Goal: Task Accomplishment & Management: Complete application form

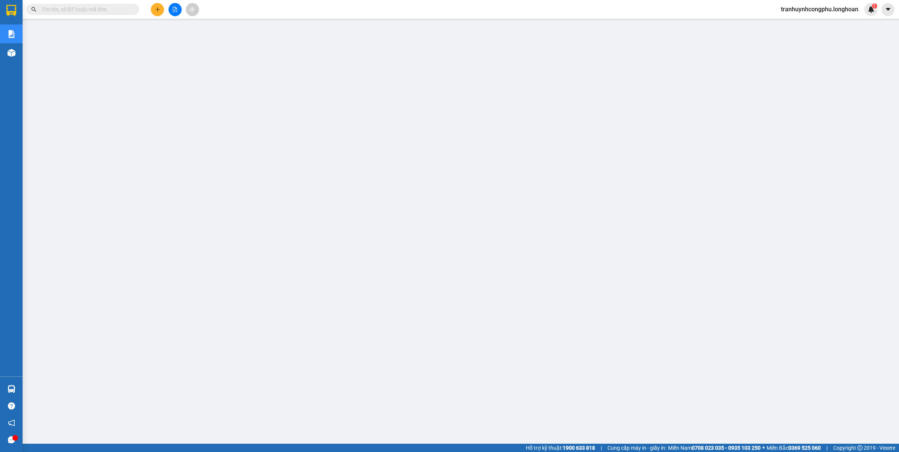
click at [80, 10] on input "text" at bounding box center [85, 9] width 89 height 8
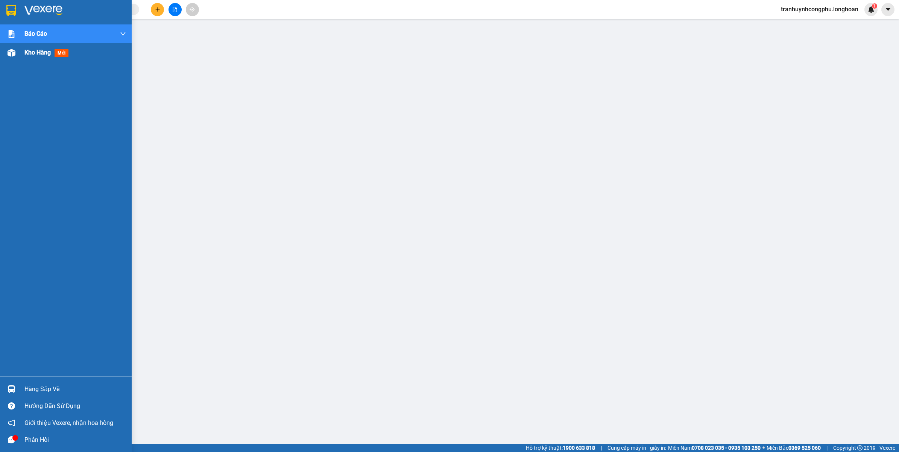
click at [29, 48] on div "Kho hàng mới" at bounding box center [47, 52] width 47 height 9
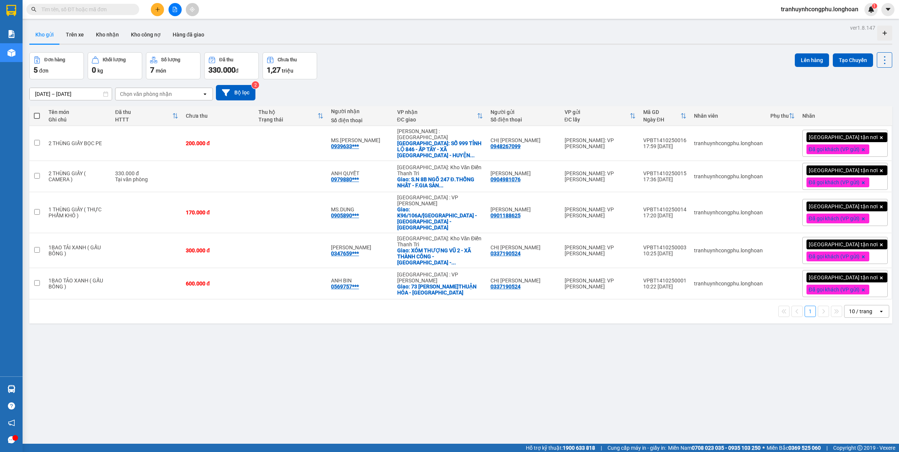
click at [95, 9] on input "text" at bounding box center [85, 9] width 89 height 8
paste input "0903285867"
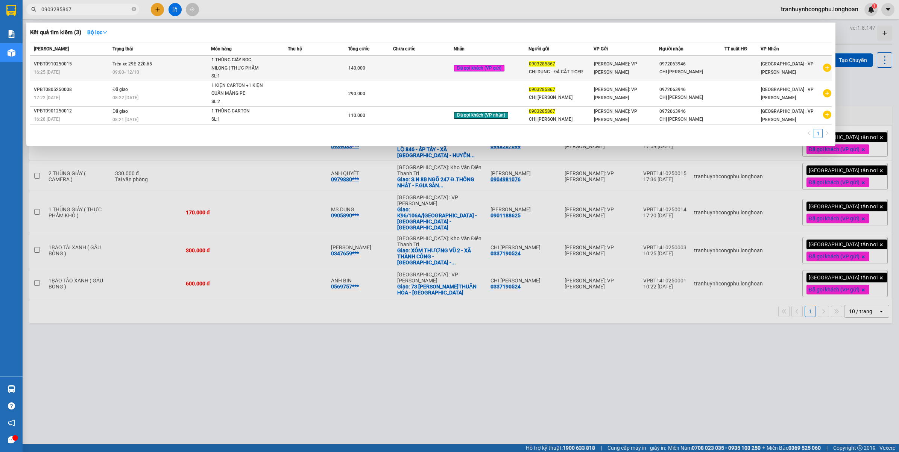
type input "0903285867"
click at [245, 69] on div "1 THÙNG GIẤY BỌC NILONG ( THỰC PHẨM KHÔ ..." at bounding box center [239, 64] width 56 height 16
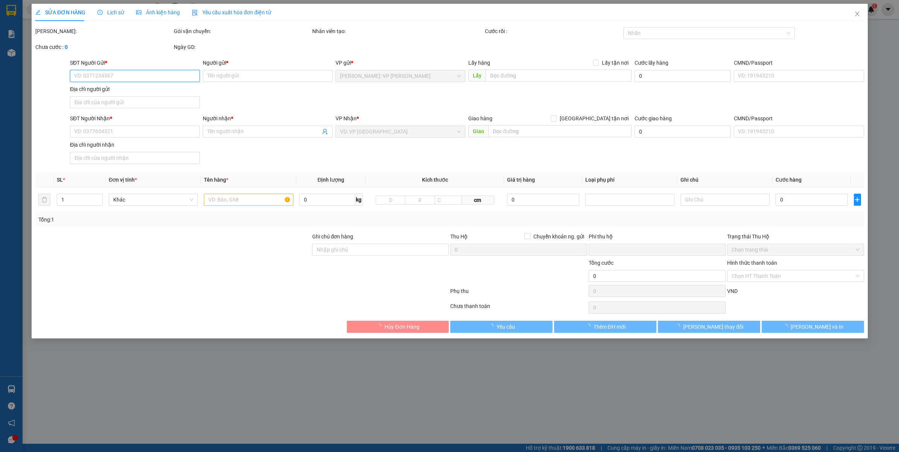
type input "0903285867"
type input "CHỊ DUNG - ĐÁ CẮT TIGER"
type input "0972063946"
type input "CHỊ LAN"
type input "VẬN CHUYỂN NHẸ TAY - HƯ VỠ KHÔNG ĐỀN"
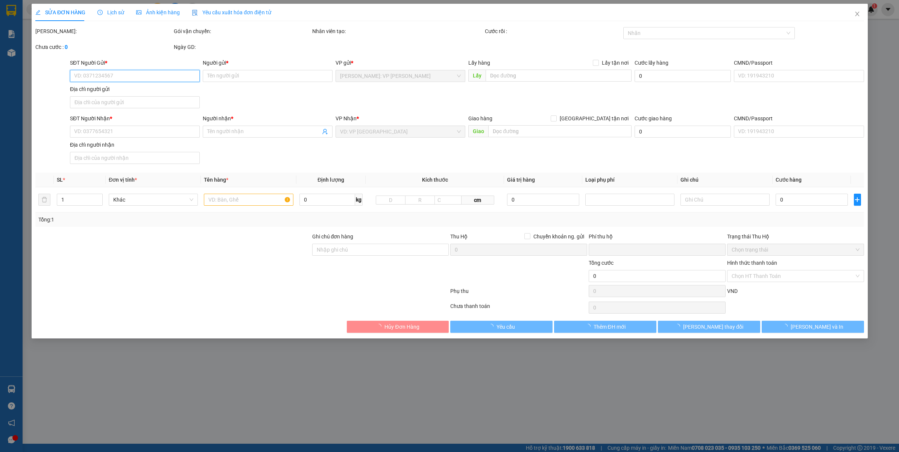
type input "0"
type input "140.000"
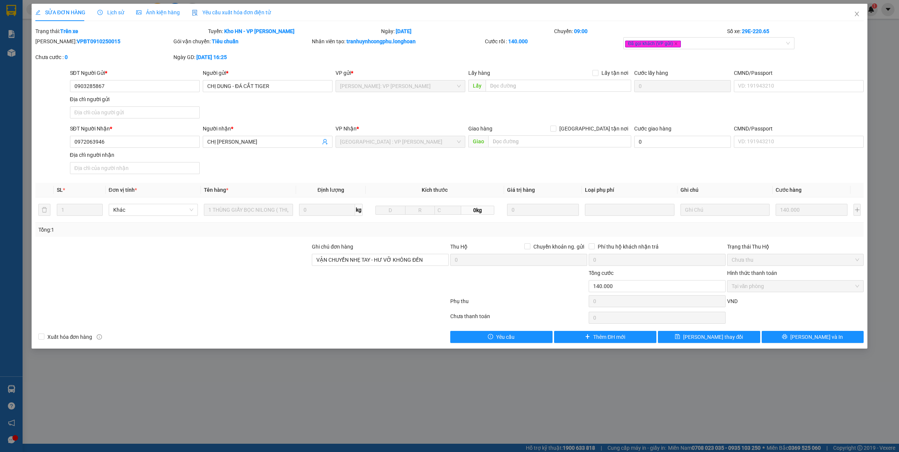
click at [103, 15] on span "Lịch sử" at bounding box center [110, 12] width 27 height 6
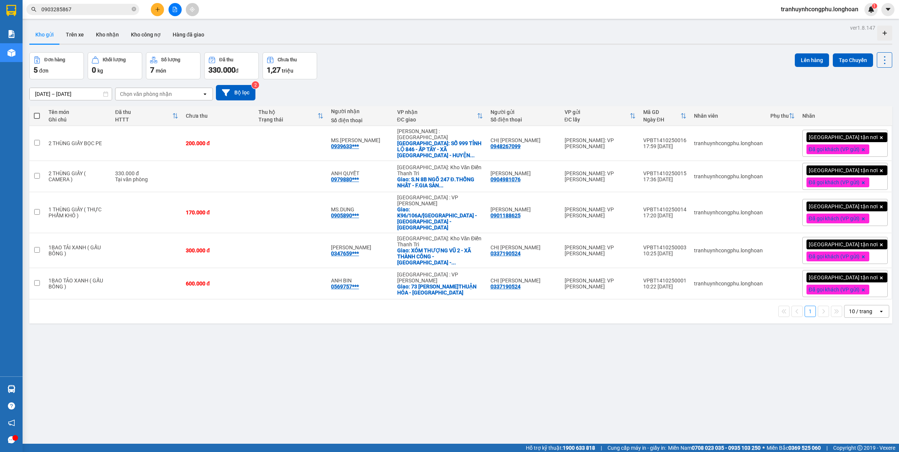
click at [83, 11] on input "0903285867" at bounding box center [85, 9] width 89 height 8
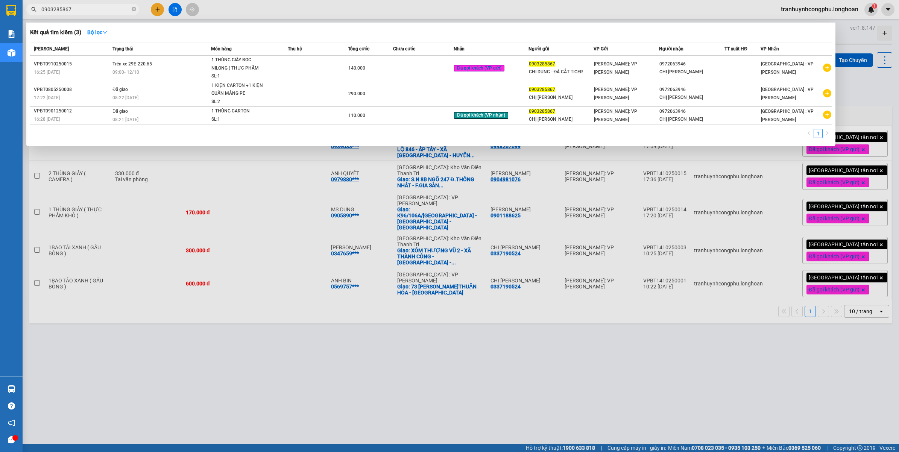
click at [292, 369] on div at bounding box center [449, 226] width 899 height 452
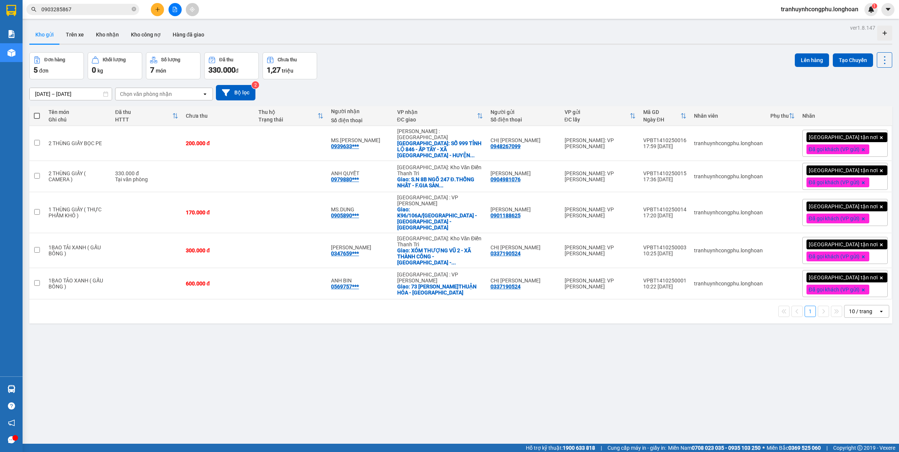
click at [82, 10] on input "0903285867" at bounding box center [85, 9] width 89 height 8
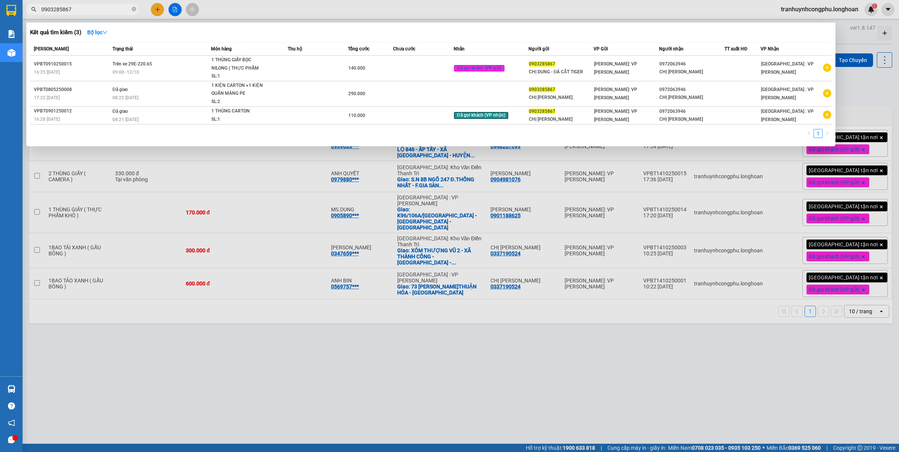
click at [333, 403] on div at bounding box center [449, 226] width 899 height 452
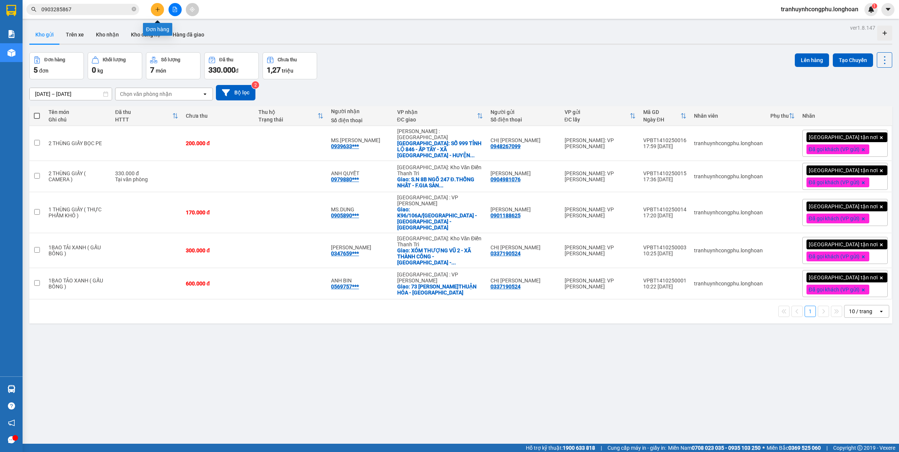
click at [156, 12] on icon "plus" at bounding box center [157, 9] width 5 height 5
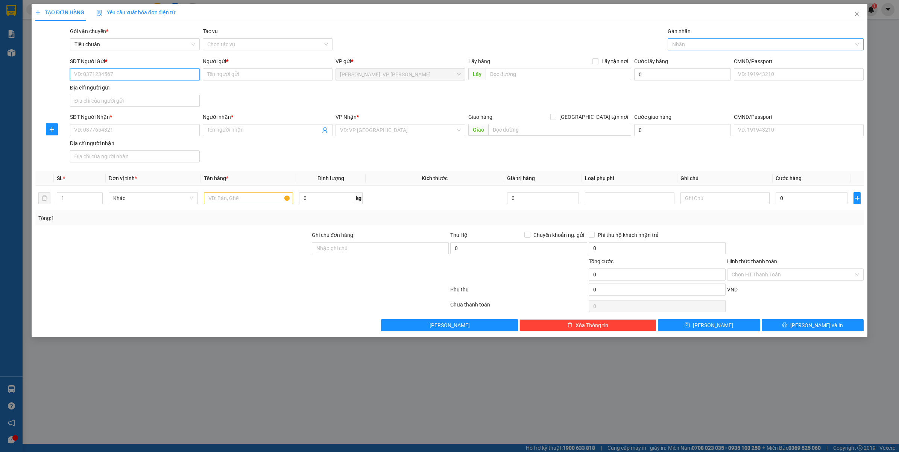
click at [696, 44] on div at bounding box center [762, 44] width 185 height 9
type input "xe"
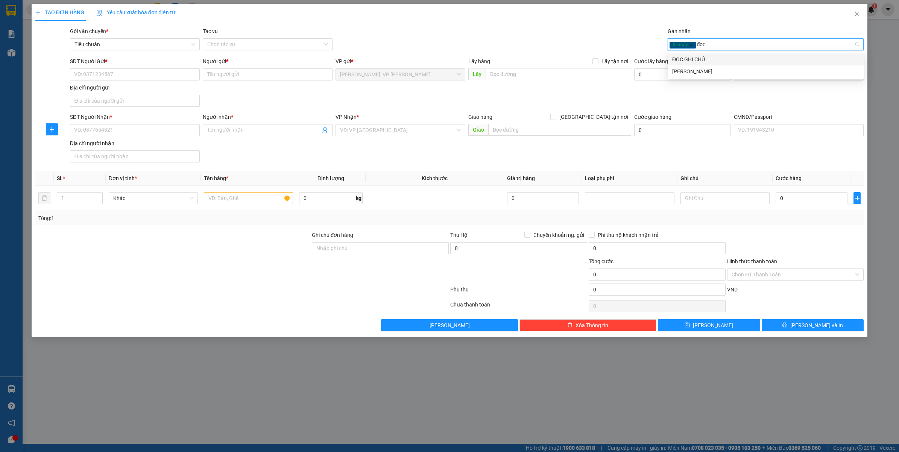
type input "đọc"
click at [685, 53] on div "ĐỌC GHI CHÚ" at bounding box center [766, 59] width 196 height 12
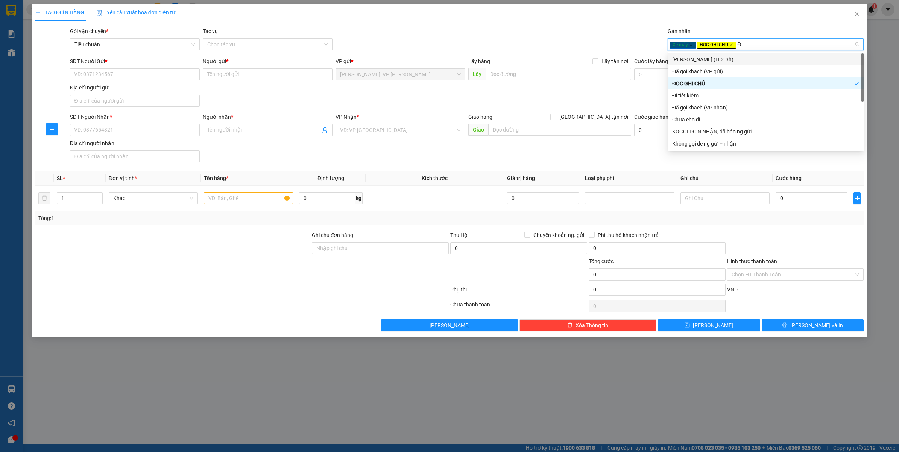
type input "ĐA"
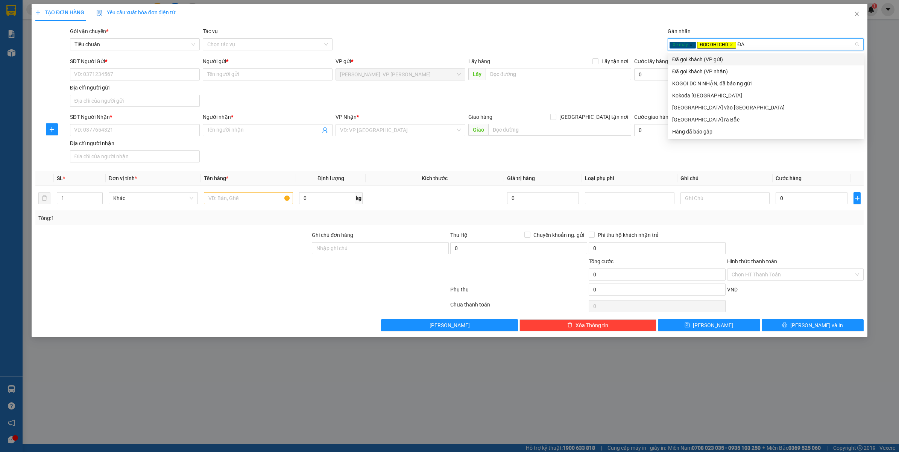
click at [685, 53] on div "Đã gọi khách (VP gửi)" at bounding box center [766, 59] width 196 height 12
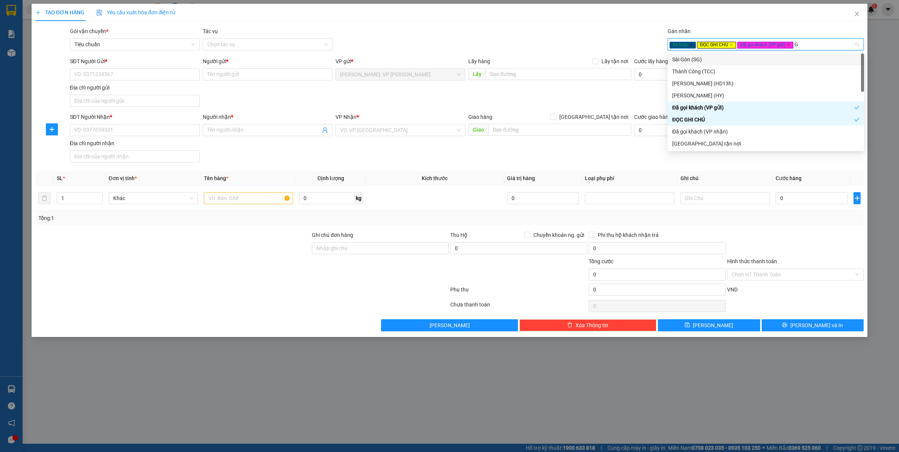
type input "GT"
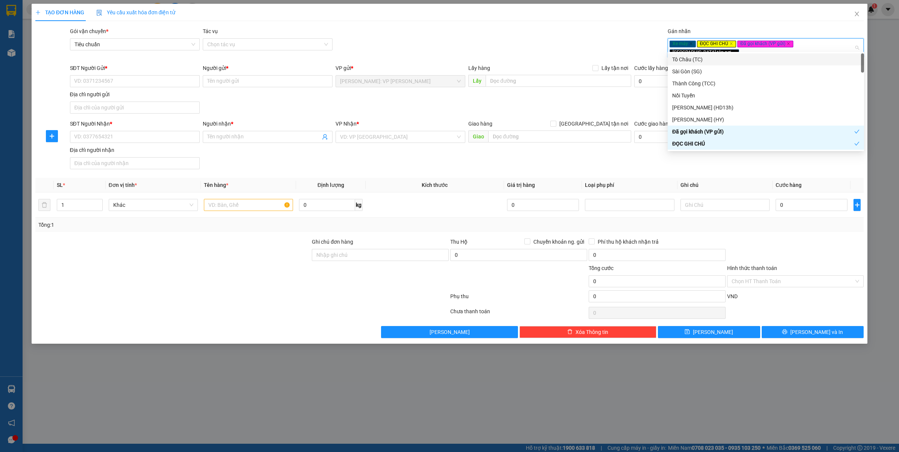
click at [589, 120] on div "Giao hàng Giao tận nơi" at bounding box center [549, 124] width 163 height 8
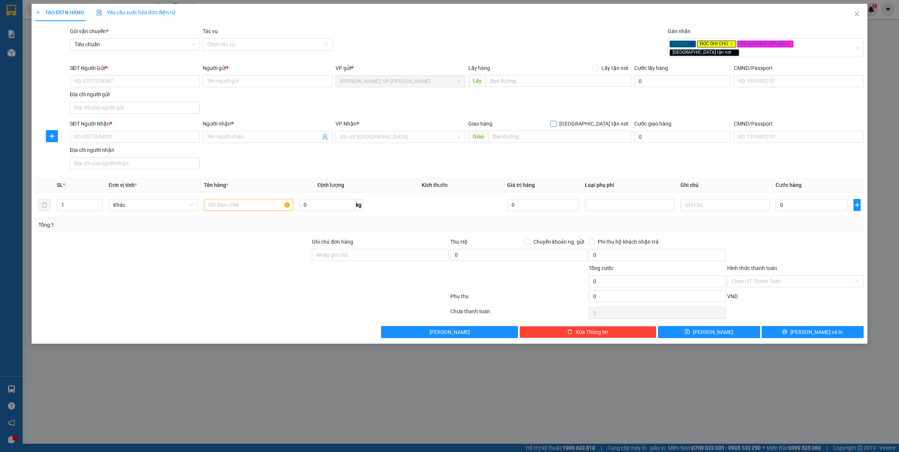
click at [556, 121] on input "[GEOGRAPHIC_DATA] tận nơi" at bounding box center [552, 123] width 5 height 5
checkbox input "true"
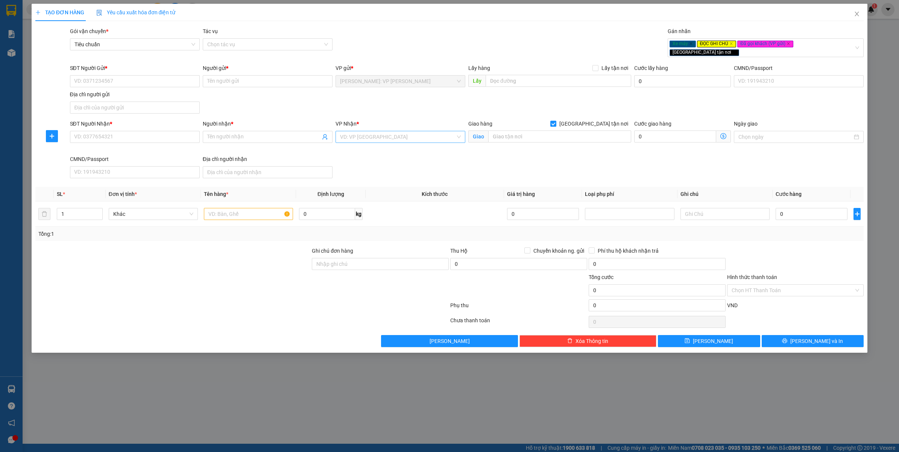
click at [360, 134] on input "search" at bounding box center [397, 136] width 115 height 11
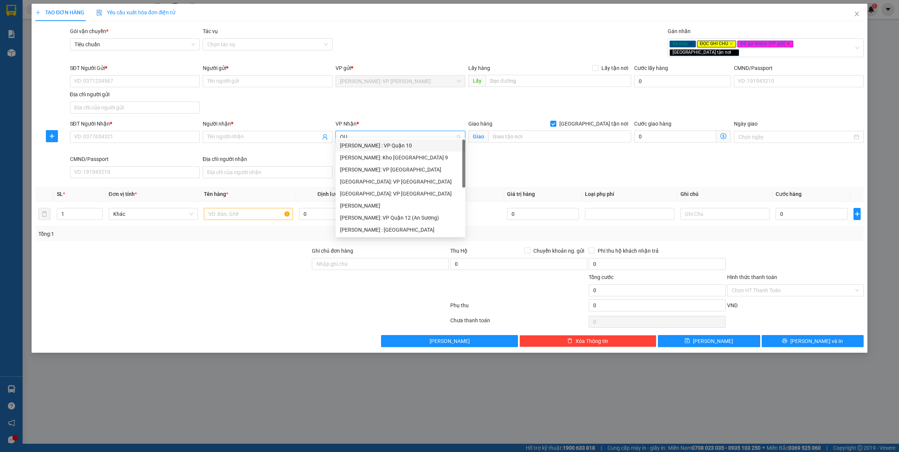
type input "QUY"
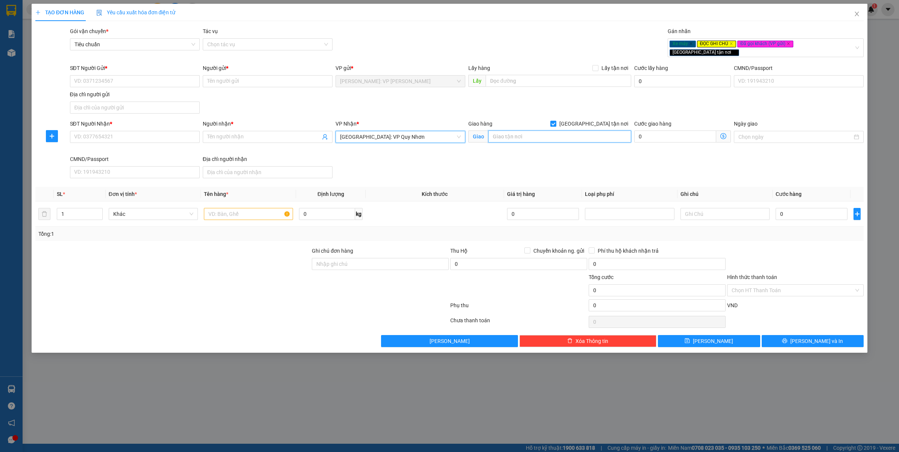
click at [511, 131] on input "text" at bounding box center [559, 137] width 143 height 12
click at [836, 43] on div "Xe máy ĐỌC GHI CHÚ Đã gọi khách (VP gửi) Giao tận nơi" at bounding box center [762, 47] width 185 height 17
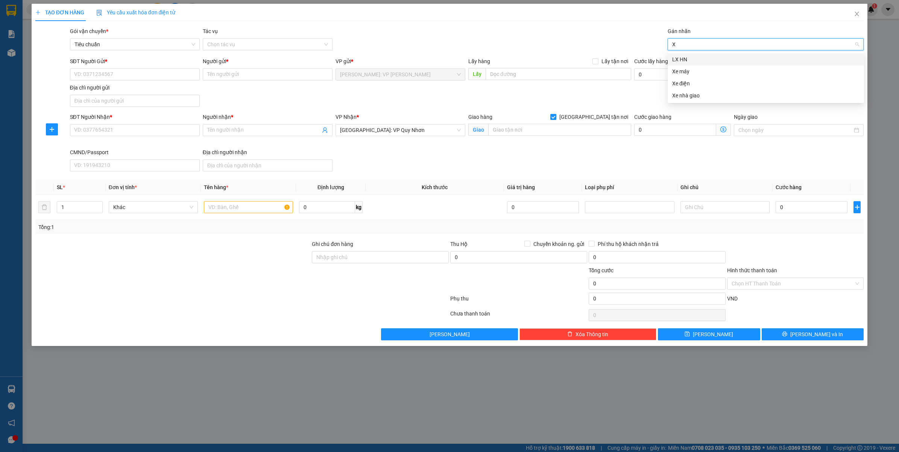
type input "XE"
type input "ĐỌC"
click at [705, 63] on div "ĐỌC GHI CHÚ" at bounding box center [765, 59] width 187 height 8
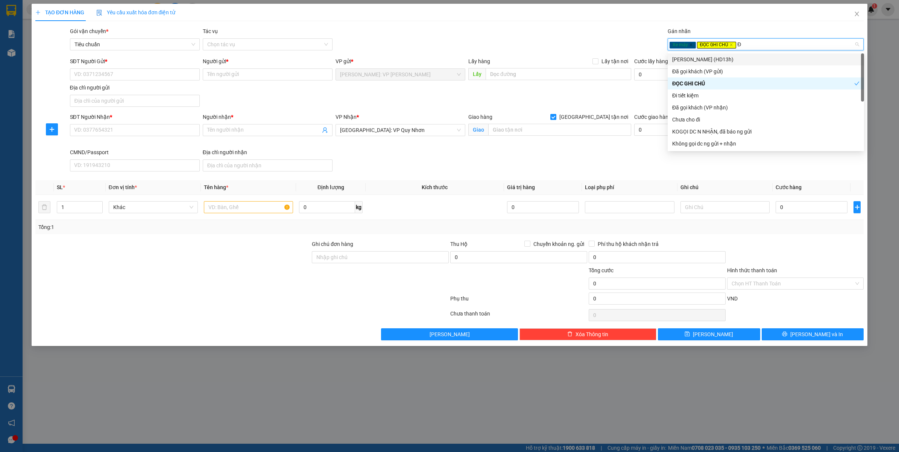
type input "ĐA"
click at [705, 67] on div "Đã gọi khách (VP gửi)" at bounding box center [765, 71] width 187 height 8
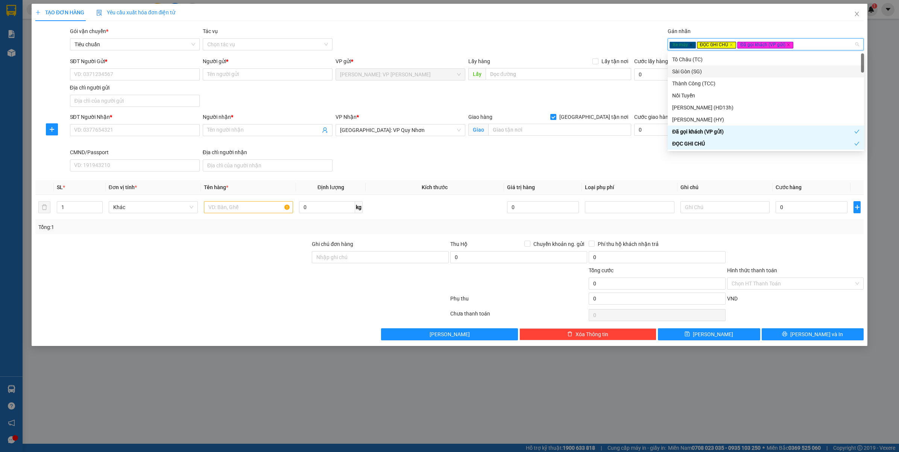
click at [540, 36] on div "Gói vận chuyển * Tiêu chuẩn Tác vụ Chọn tác vụ Gán nhãn Xe máy ĐỌC GHI CHÚ Đã…" at bounding box center [466, 40] width 797 height 26
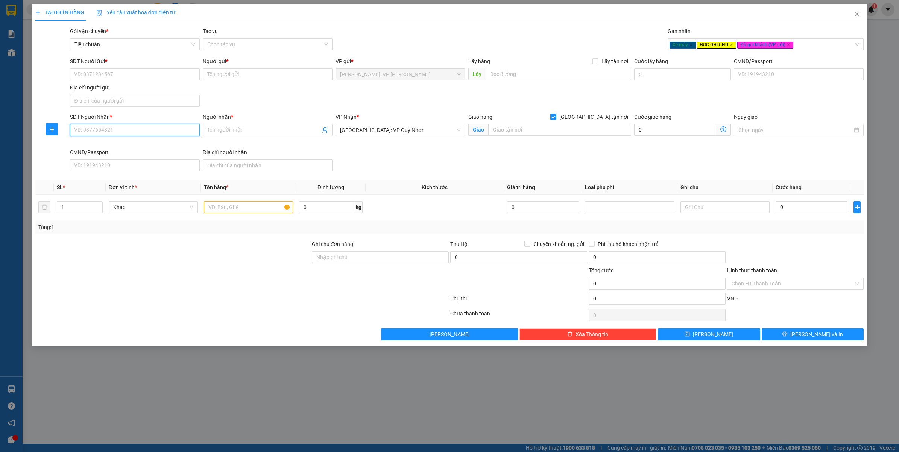
click at [134, 133] on input "SĐT Người Nhận *" at bounding box center [135, 130] width 130 height 12
click at [218, 208] on input "text" at bounding box center [248, 207] width 89 height 12
type input "1 XE MÁY AB ( 59M1 - 689.28 )"
drag, startPoint x: 132, startPoint y: 299, endPoint x: 138, endPoint y: 301, distance: 6.4
click at [132, 300] on div at bounding box center [242, 300] width 415 height 15
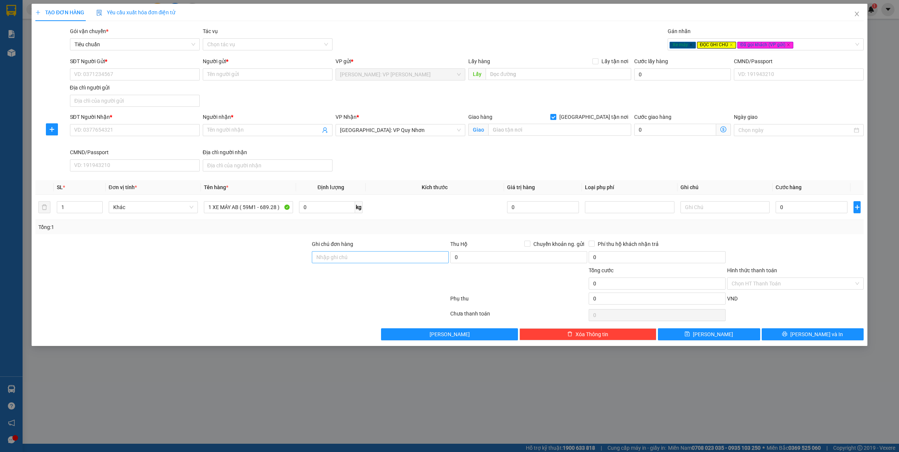
click at [360, 264] on div "Ghi chú đơn hàng" at bounding box center [380, 253] width 137 height 26
click at [363, 260] on input "Ghi chú đơn hàng" at bounding box center [380, 257] width 137 height 12
type input "CHÌA KHÓA QUẤN TAY LÁY - GIẤY TỜ XE TRONG CÓP"
click at [277, 298] on div at bounding box center [242, 300] width 415 height 15
click at [106, 125] on input "SĐT Người Nhận *" at bounding box center [135, 130] width 130 height 12
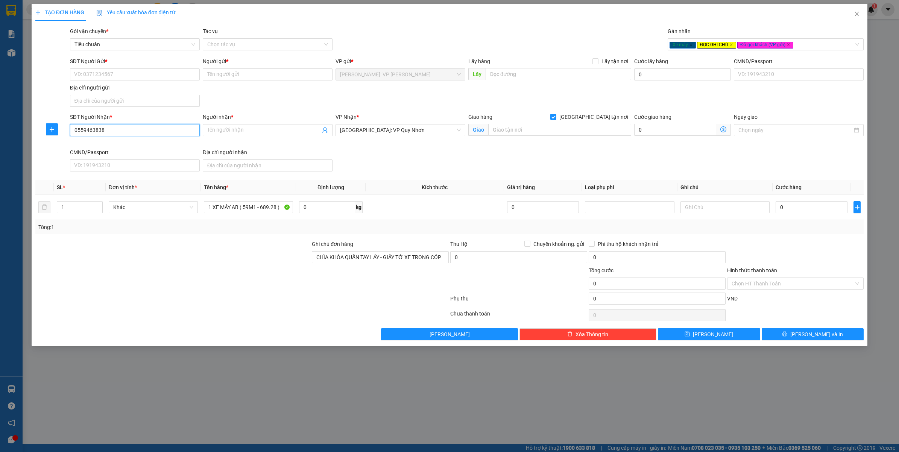
click at [108, 126] on input "0559463838" at bounding box center [135, 130] width 130 height 12
click at [110, 126] on input "0559463838" at bounding box center [135, 130] width 130 height 12
click at [111, 126] on input "0559463838" at bounding box center [135, 130] width 130 height 12
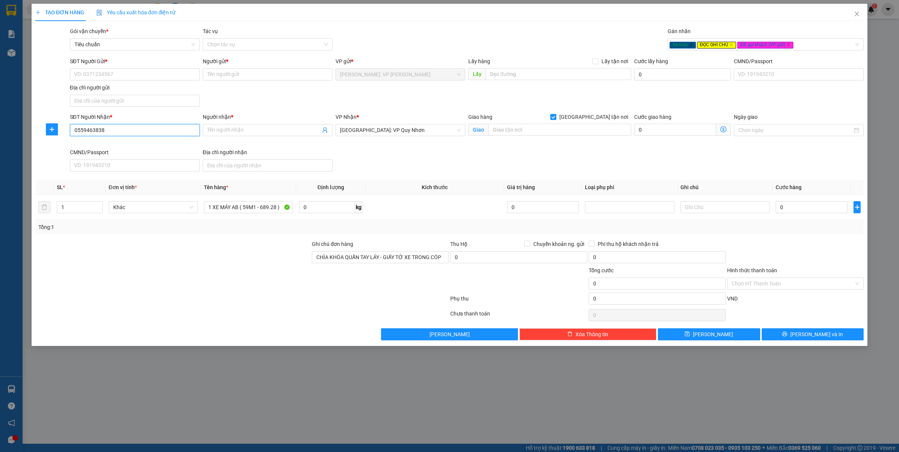
type input "0559463838"
click at [222, 125] on span at bounding box center [268, 130] width 130 height 12
type input "[PERSON_NAME]"
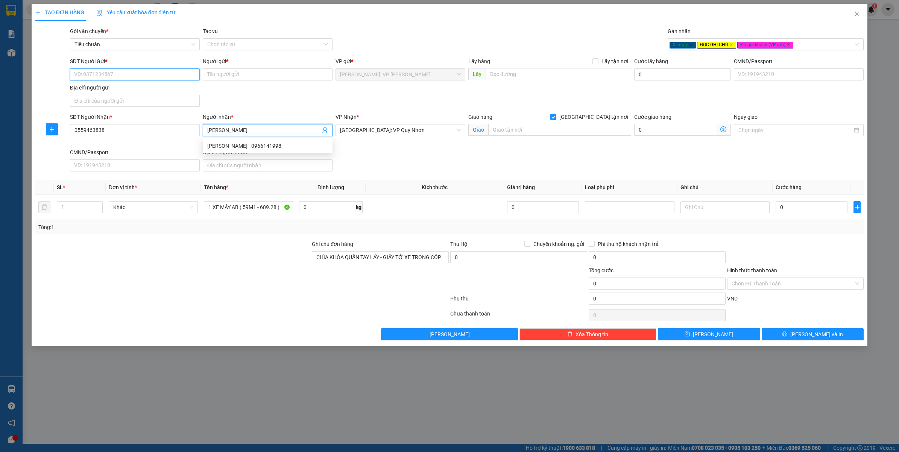
click at [154, 76] on input "SĐT Người Gửi *" at bounding box center [135, 74] width 130 height 12
type input "0865845394"
click at [121, 89] on div "0865845394 - ANH HÀO" at bounding box center [134, 90] width 121 height 8
type input "ANH HÀO"
checkbox input "true"
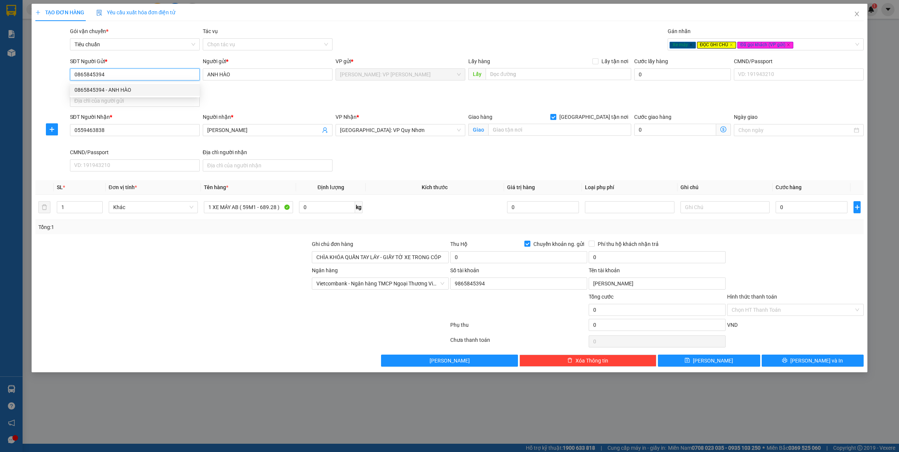
type input "9865845394"
type input "Nguyễn Nhựt Hào"
type input "0865845394"
click at [391, 27] on div "Gói vận chuyển * Tiêu chuẩn Tác vụ Chọn tác vụ Gán nhãn Xe máy ĐỌC GHI CHÚ Đã…" at bounding box center [466, 40] width 797 height 26
click at [537, 243] on span "Chuyển khoản ng. gửi" at bounding box center [558, 244] width 57 height 8
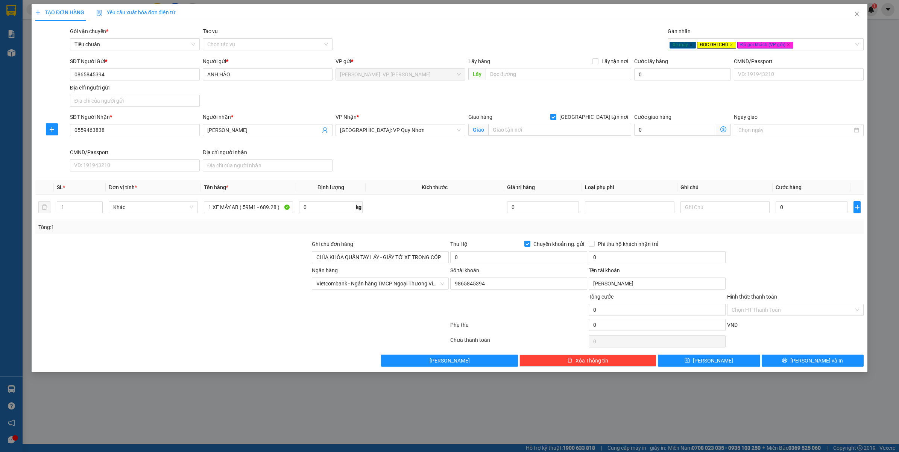
click at [530, 243] on input "Chuyển khoản ng. gửi" at bounding box center [526, 243] width 5 height 5
checkbox input "false"
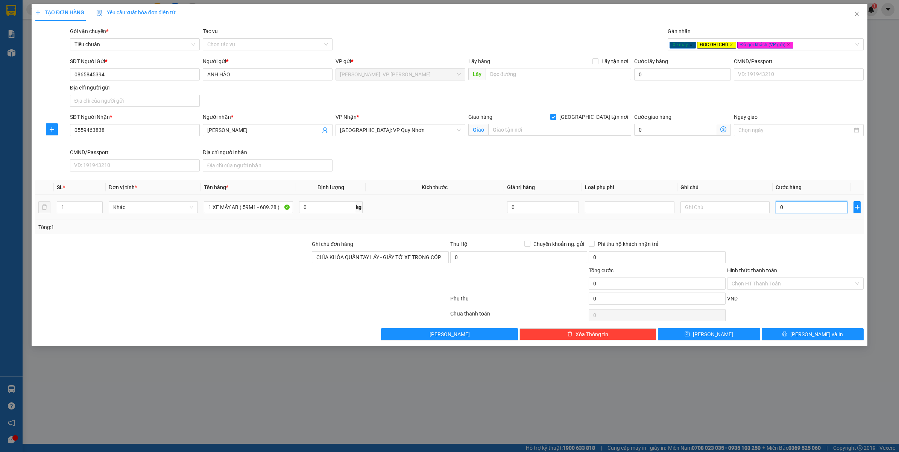
click at [789, 211] on input "0" at bounding box center [812, 207] width 72 height 12
type input "5"
type input "52"
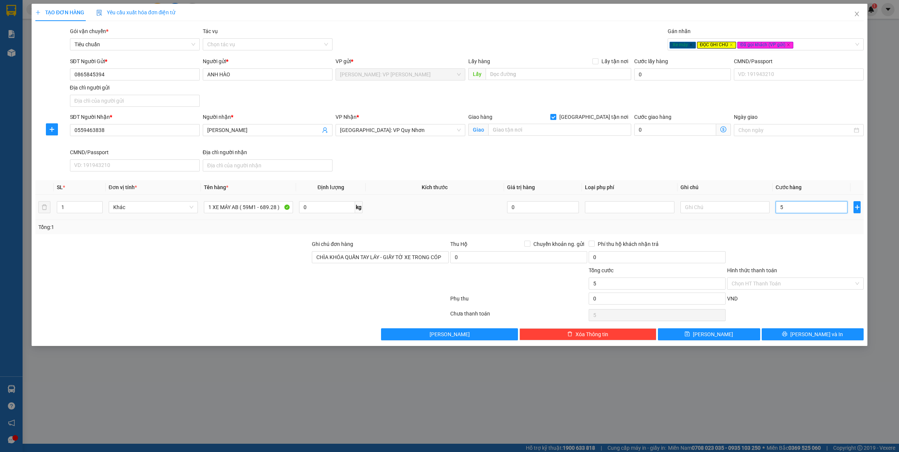
type input "52"
type input "520"
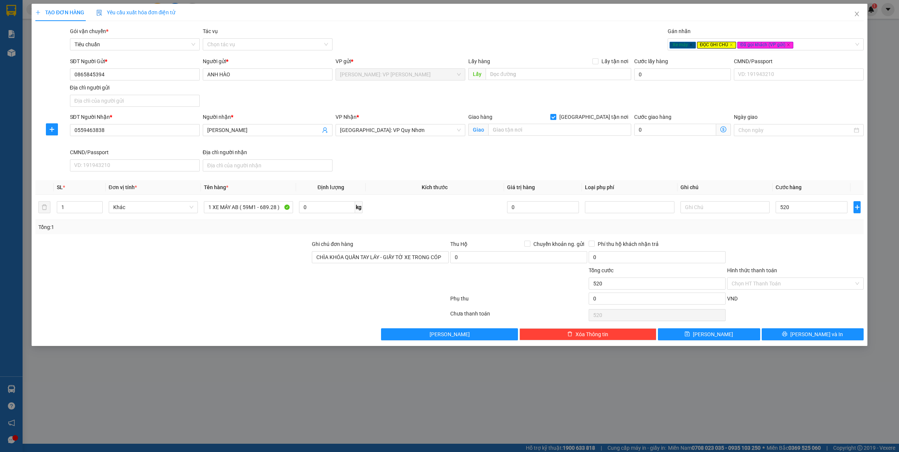
click at [774, 247] on div at bounding box center [795, 253] width 138 height 26
type input "520.000"
drag, startPoint x: 785, startPoint y: 339, endPoint x: 793, endPoint y: 336, distance: 8.3
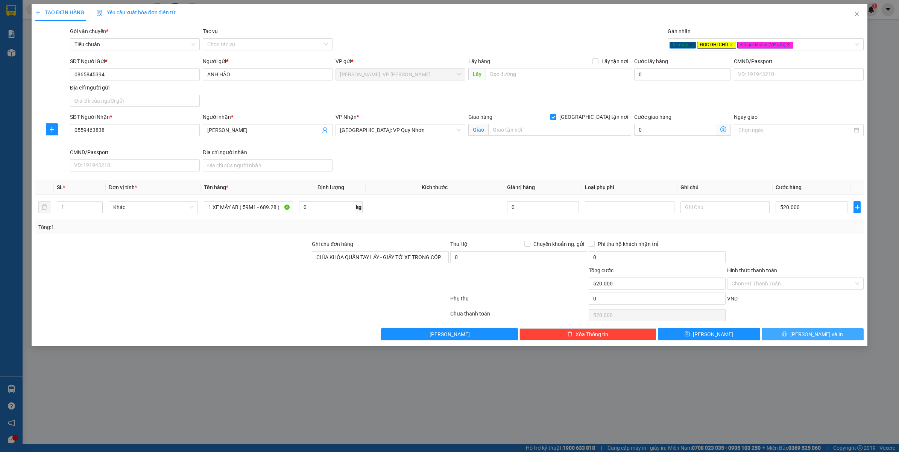
click at [786, 339] on button "Lưu và In" at bounding box center [813, 334] width 102 height 12
drag, startPoint x: 593, startPoint y: 118, endPoint x: 717, endPoint y: 231, distance: 167.2
click at [556, 118] on input "[GEOGRAPHIC_DATA] tận nơi" at bounding box center [552, 116] width 5 height 5
checkbox input "false"
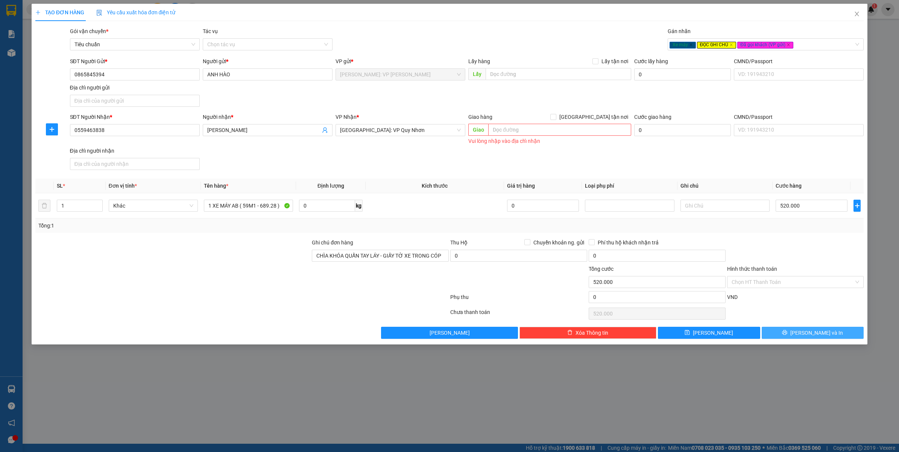
click at [778, 339] on button "Lưu và In" at bounding box center [813, 333] width 102 height 12
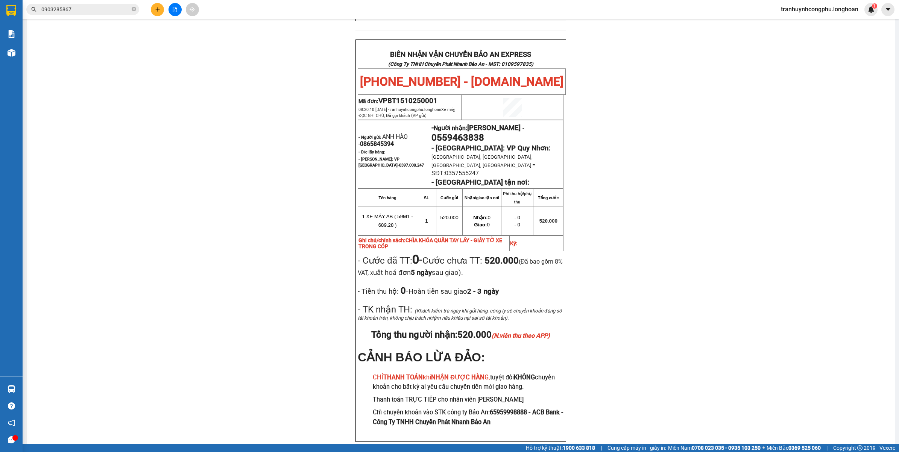
scroll to position [347, 0]
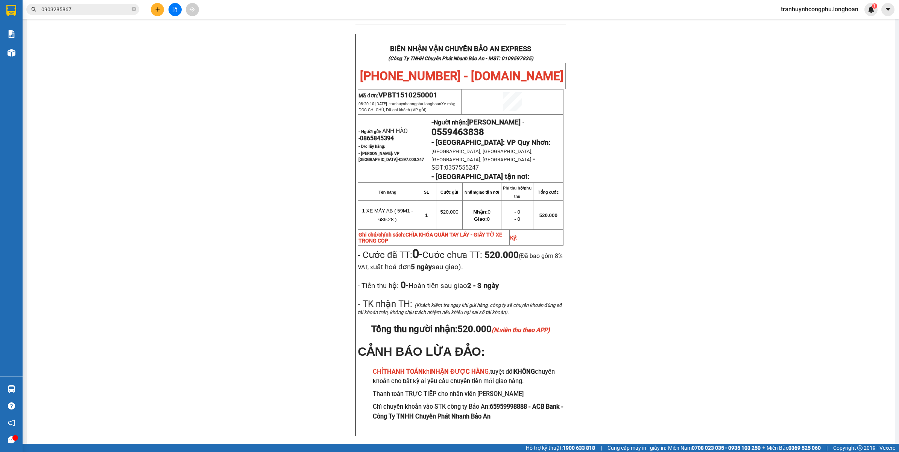
click at [382, 135] on span "0865845394" at bounding box center [377, 138] width 34 height 7
copy span "0865845394"
click at [744, 272] on div "PHIẾU DÁN LÊN HÀNG Ngày in phiếu: 08:20 ngày 15-10-2025 CSKH: 1900.06.88.33 CÔN…" at bounding box center [461, 87] width 850 height 736
click at [646, 250] on div "PHIẾU DÁN LÊN HÀNG Ngày in phiếu: 08:20 ngày 15-10-2025 CSKH: 1900.06.88.33 CÔN…" at bounding box center [461, 87] width 850 height 736
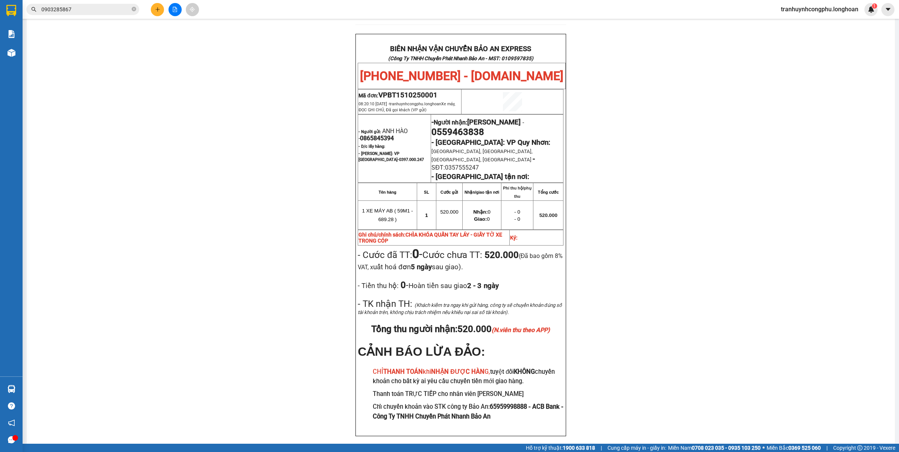
click at [677, 242] on div "PHIẾU DÁN LÊN HÀNG Ngày in phiếu: 08:20 ngày 15-10-2025 CSKH: 1900.06.88.33 CÔN…" at bounding box center [461, 87] width 850 height 736
click at [196, 327] on div "PHIẾU DÁN LÊN HÀNG Ngày in phiếu: 08:20 ngày 15-10-2025 CSKH: 1900.06.88.33 CÔN…" at bounding box center [461, 87] width 850 height 736
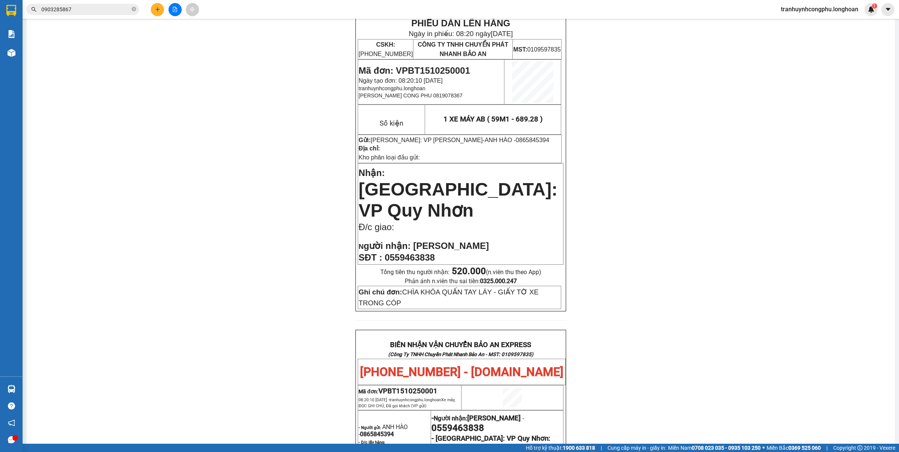
scroll to position [0, 0]
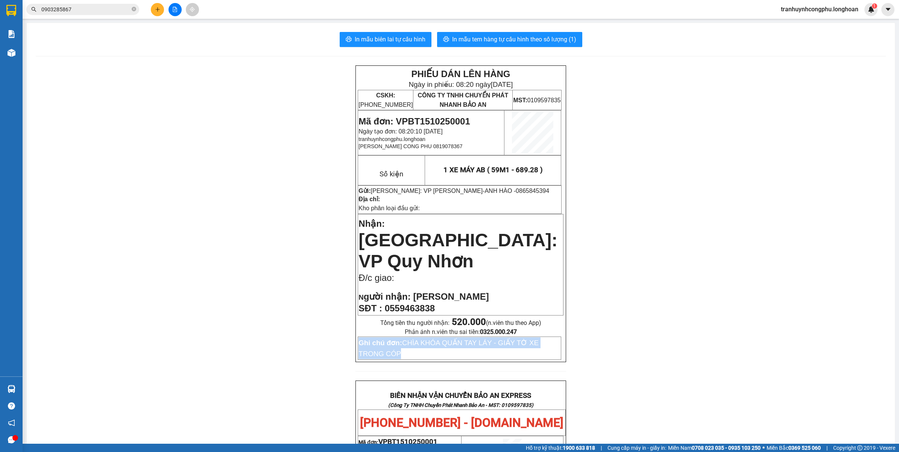
click at [749, 346] on div "PHIẾU DÁN LÊN HÀNG Ngày in phiếu: 08:20 ngày 15-10-2025 CSKH: 1900.06.88.33 CÔN…" at bounding box center [461, 433] width 850 height 736
click at [120, 137] on div "PHIẾU DÁN LÊN HÀNG Ngày in phiếu: 08:20 ngày 15-10-2025 CSKH: 1900.06.88.33 CÔN…" at bounding box center [461, 433] width 850 height 736
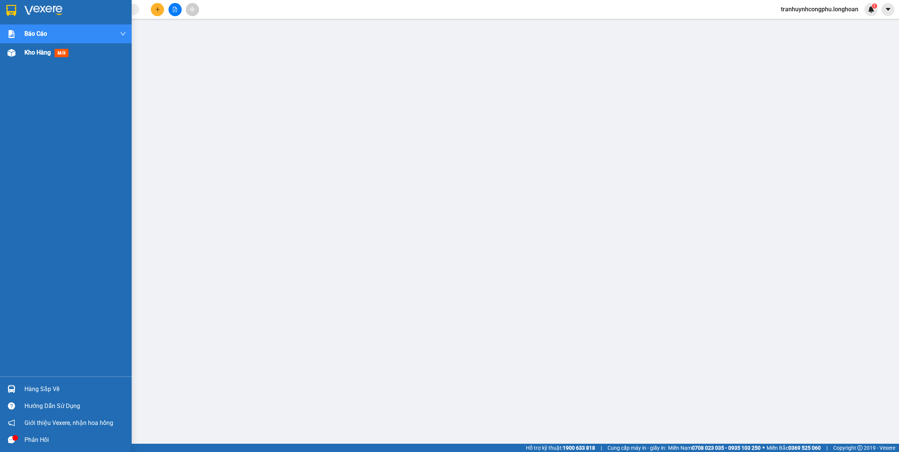
click at [32, 61] on div "Kho hàng mới" at bounding box center [75, 52] width 102 height 19
drag, startPoint x: 31, startPoint y: 61, endPoint x: 185, endPoint y: 0, distance: 165.9
click at [33, 59] on div "Kho hàng mới" at bounding box center [75, 52] width 102 height 19
click at [0, 54] on div "Kho hàng mới" at bounding box center [66, 52] width 132 height 19
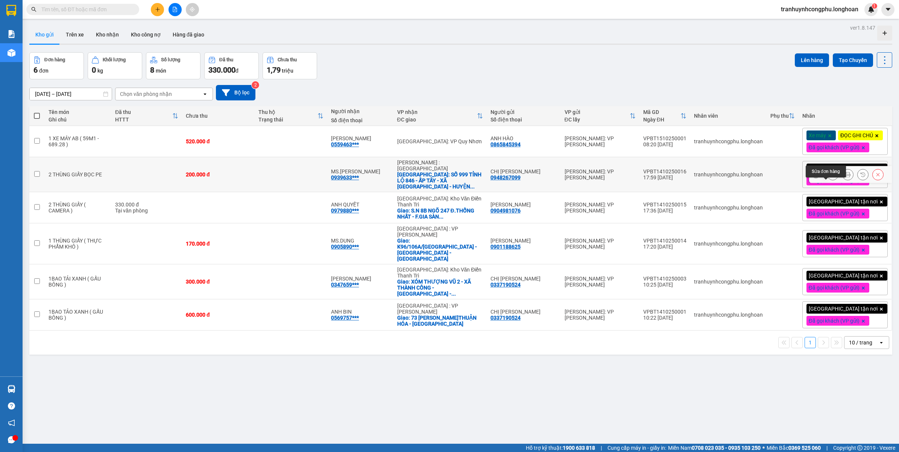
click at [830, 177] on icon at bounding box center [832, 174] width 5 height 5
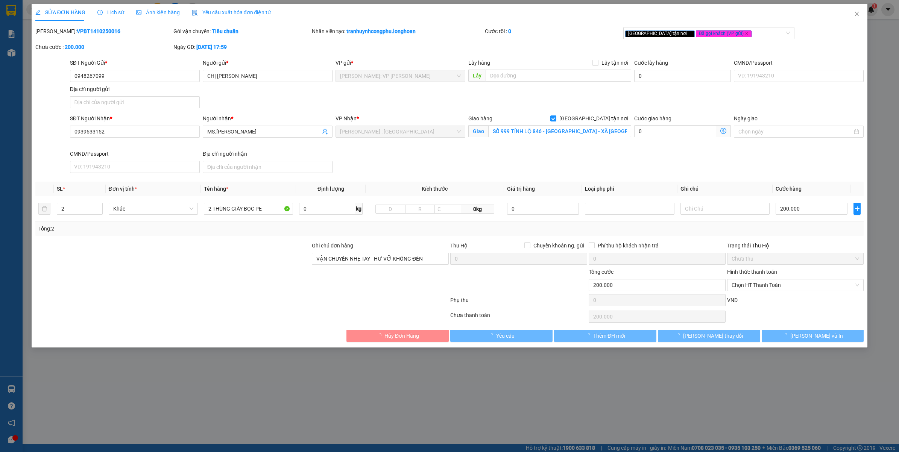
type input "0948267099"
type input "CHỊ [PERSON_NAME]"
type input "0939633152"
type input "MS.[PERSON_NAME]"
checkbox input "true"
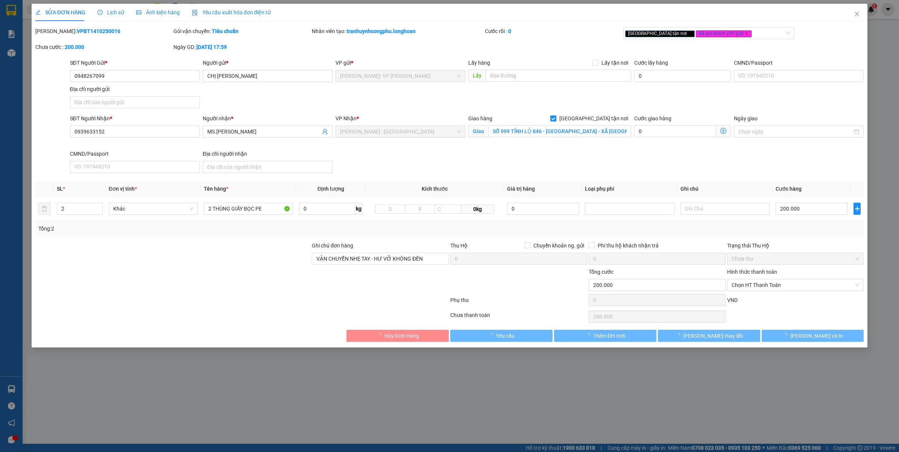
type input "SỐ 999 TỈNH LỘ 846 - ẤP TÂY - XÃ KIM SƠN - HUYỆN CHÂU THÀNH - TIỀN GIANG"
type input "VẬN CHUYỂN NHẸ TAY - HƯ VỠ KHÔNG ĐỀN"
type input "0"
type input "200.000"
click at [763, 288] on span "Chọn HT Thanh Toán" at bounding box center [796, 285] width 128 height 11
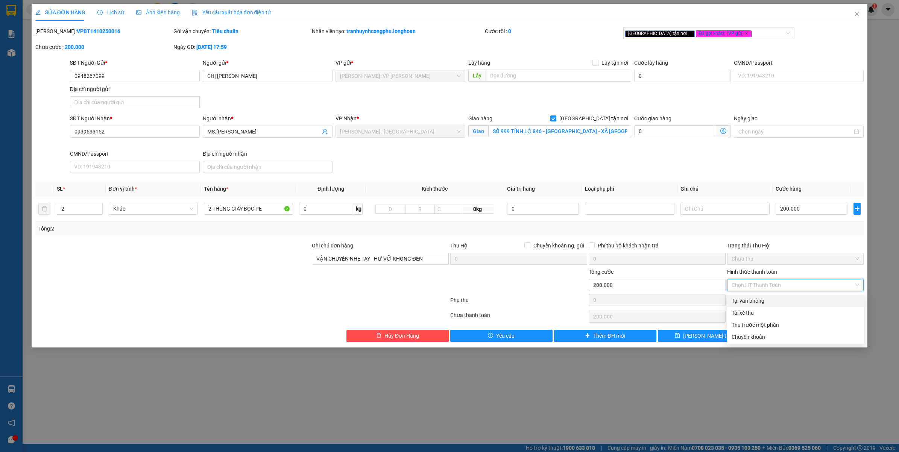
drag, startPoint x: 747, startPoint y: 302, endPoint x: 755, endPoint y: 317, distance: 17.4
click at [746, 302] on div "Tại văn phòng" at bounding box center [796, 301] width 128 height 8
type input "0"
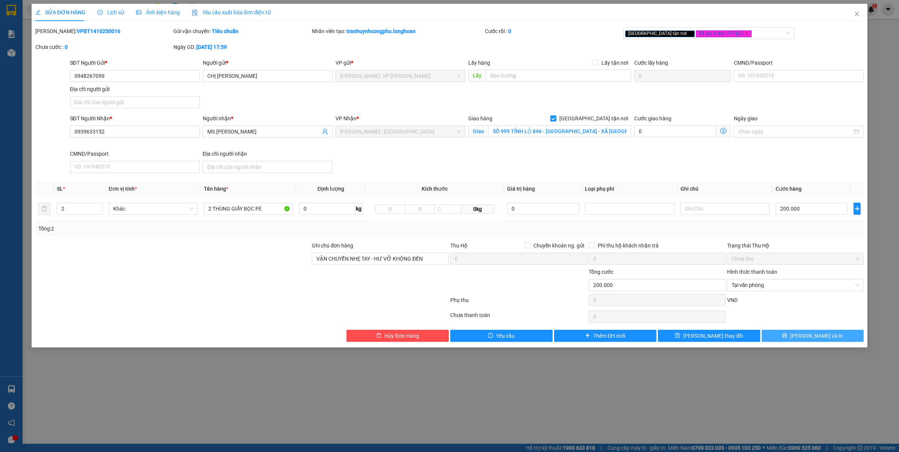
drag, startPoint x: 785, startPoint y: 334, endPoint x: 813, endPoint y: 352, distance: 32.7
click at [785, 334] on button "Lưu và In" at bounding box center [813, 336] width 102 height 12
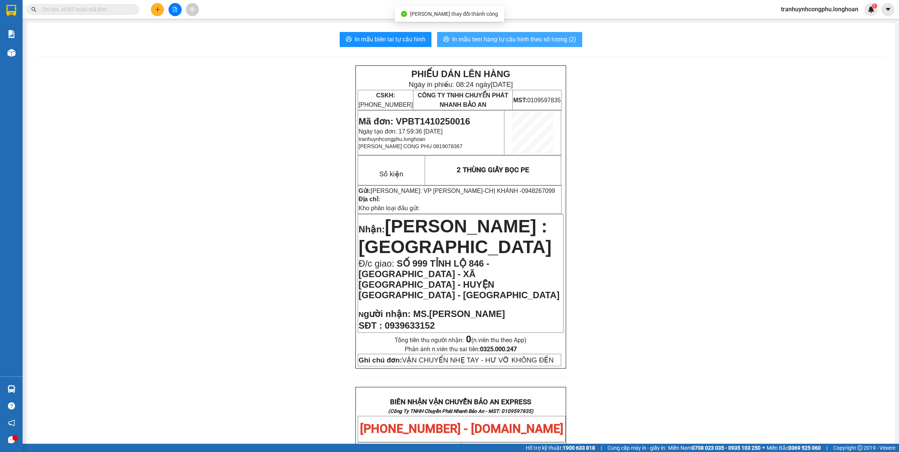
click at [485, 39] on span "In mẫu tem hàng tự cấu hình theo số lượng (2)" at bounding box center [514, 39] width 124 height 9
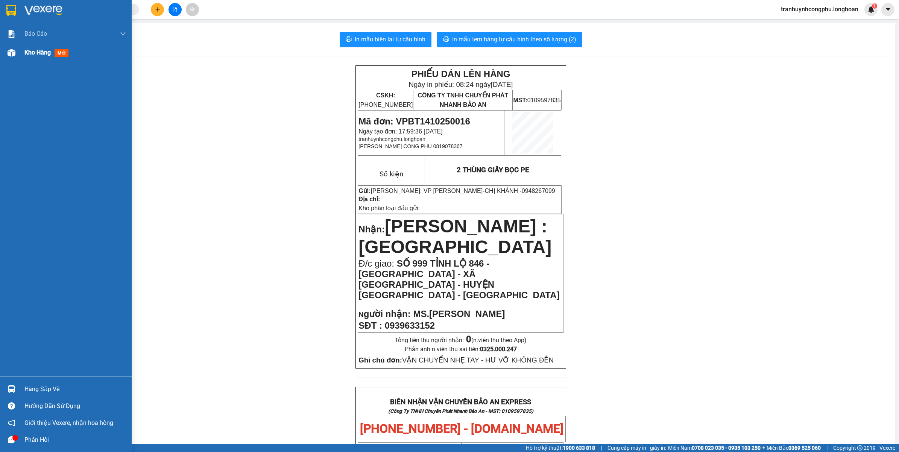
click at [57, 57] on div "Kho hàng mới" at bounding box center [47, 52] width 47 height 9
